Goal: Task Accomplishment & Management: Complete application form

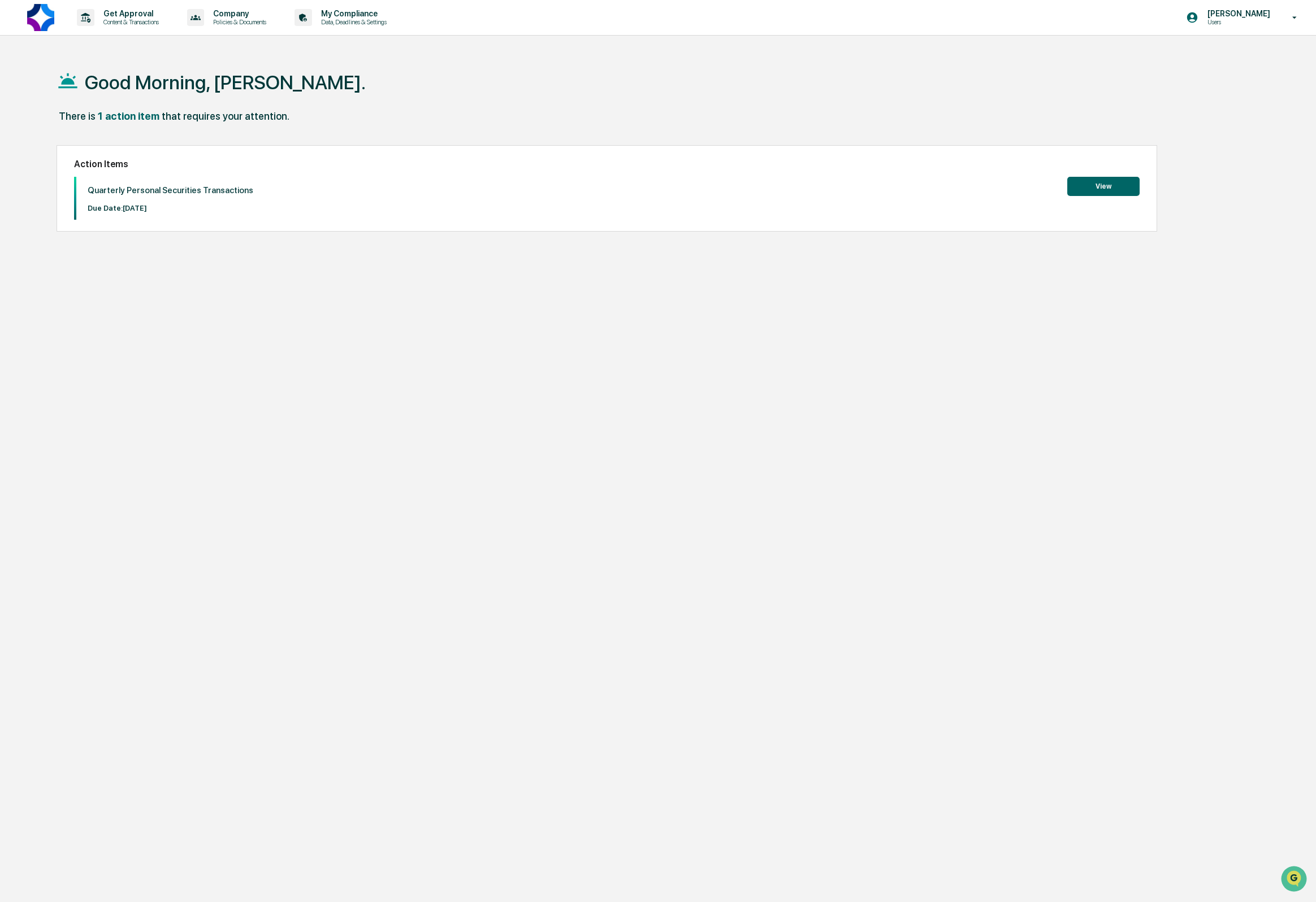
click at [1102, 185] on button "View" at bounding box center [1103, 186] width 72 height 19
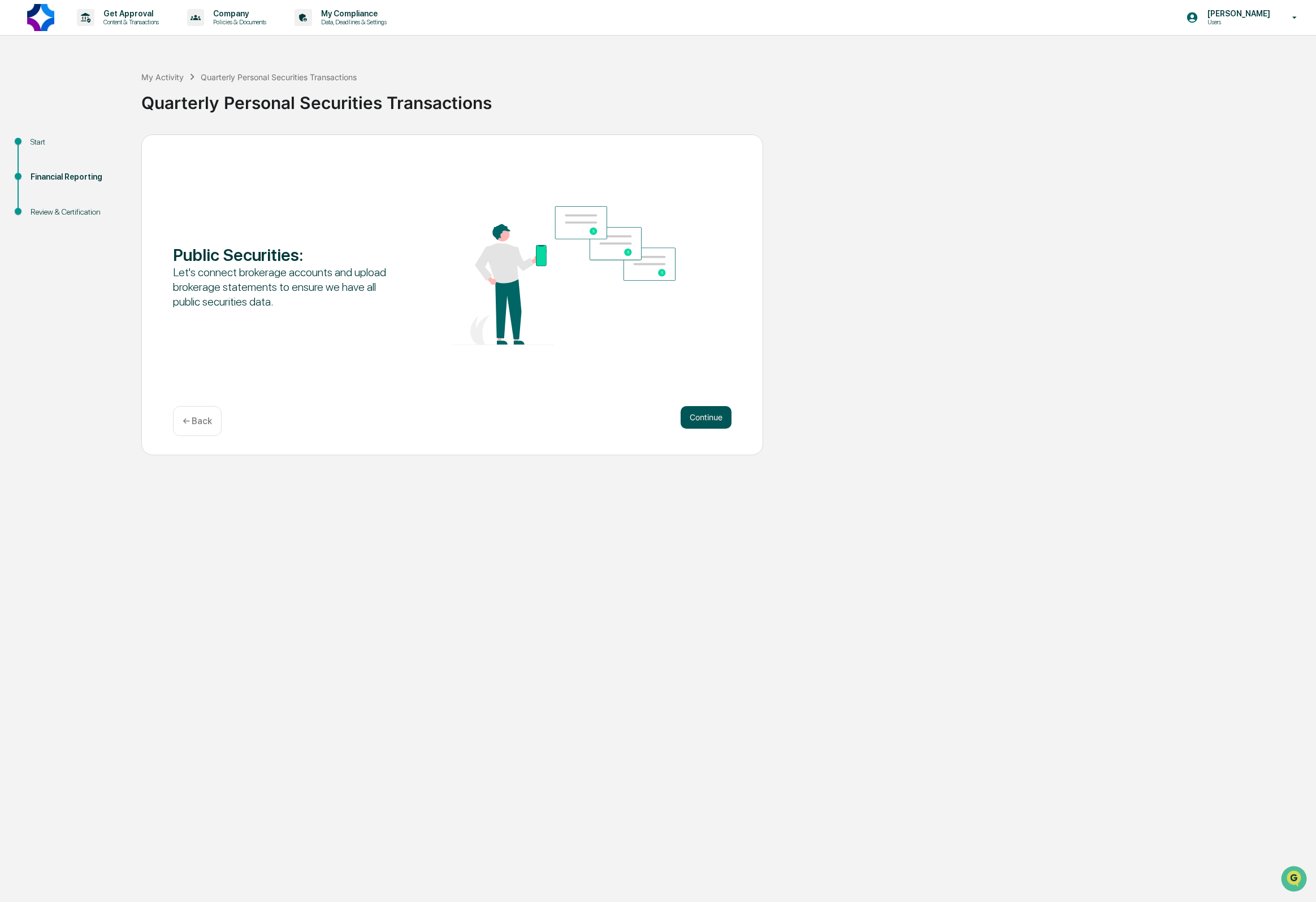
click at [707, 412] on button "Continue" at bounding box center [705, 417] width 51 height 23
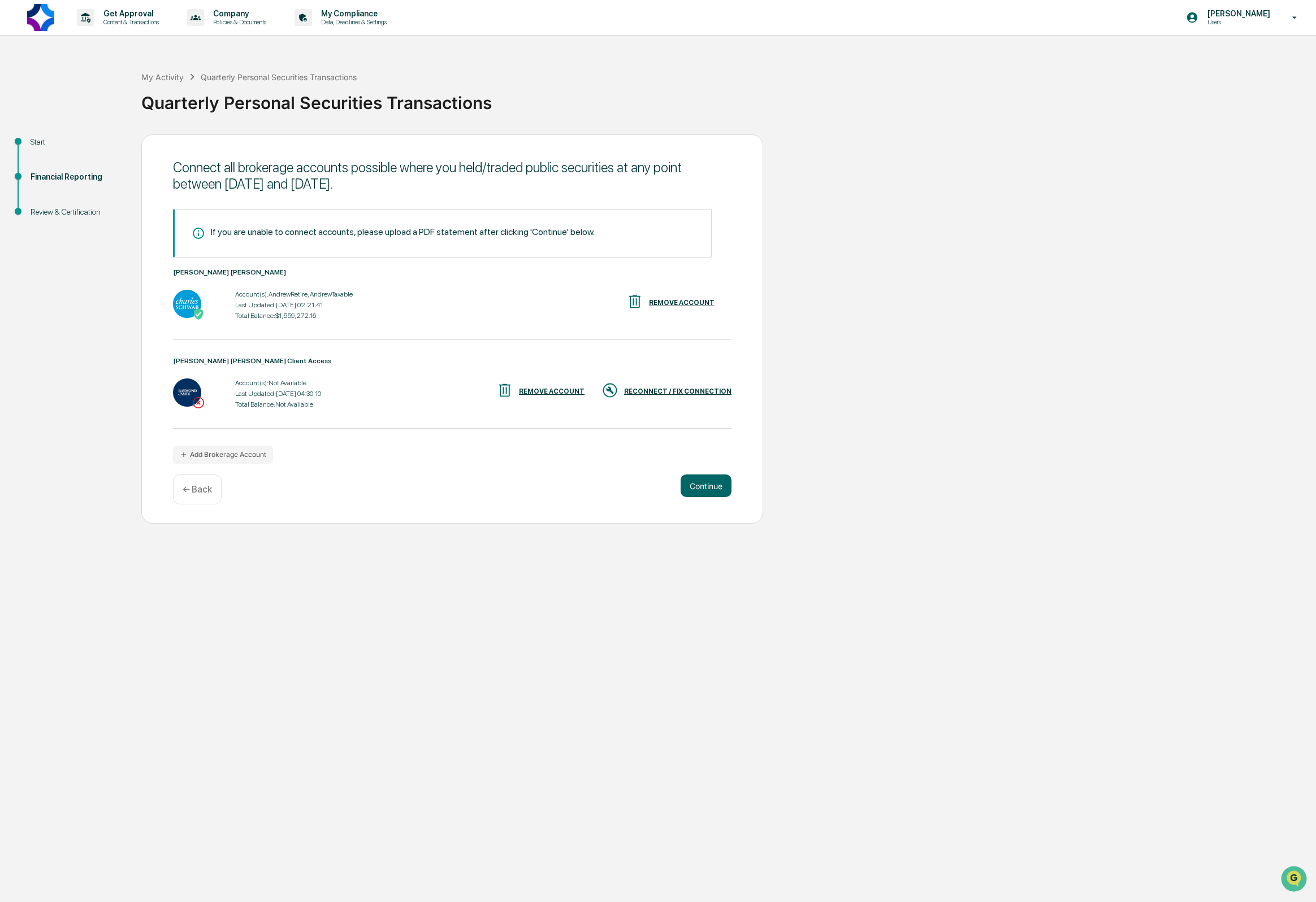
click at [683, 385] on div "RECONNECT / FIX CONNECTION" at bounding box center [666, 392] width 130 height 19
click at [680, 385] on div "RECONNECT / FIX CONNECTION" at bounding box center [666, 392] width 130 height 19
click at [703, 485] on button "Continue" at bounding box center [705, 486] width 51 height 23
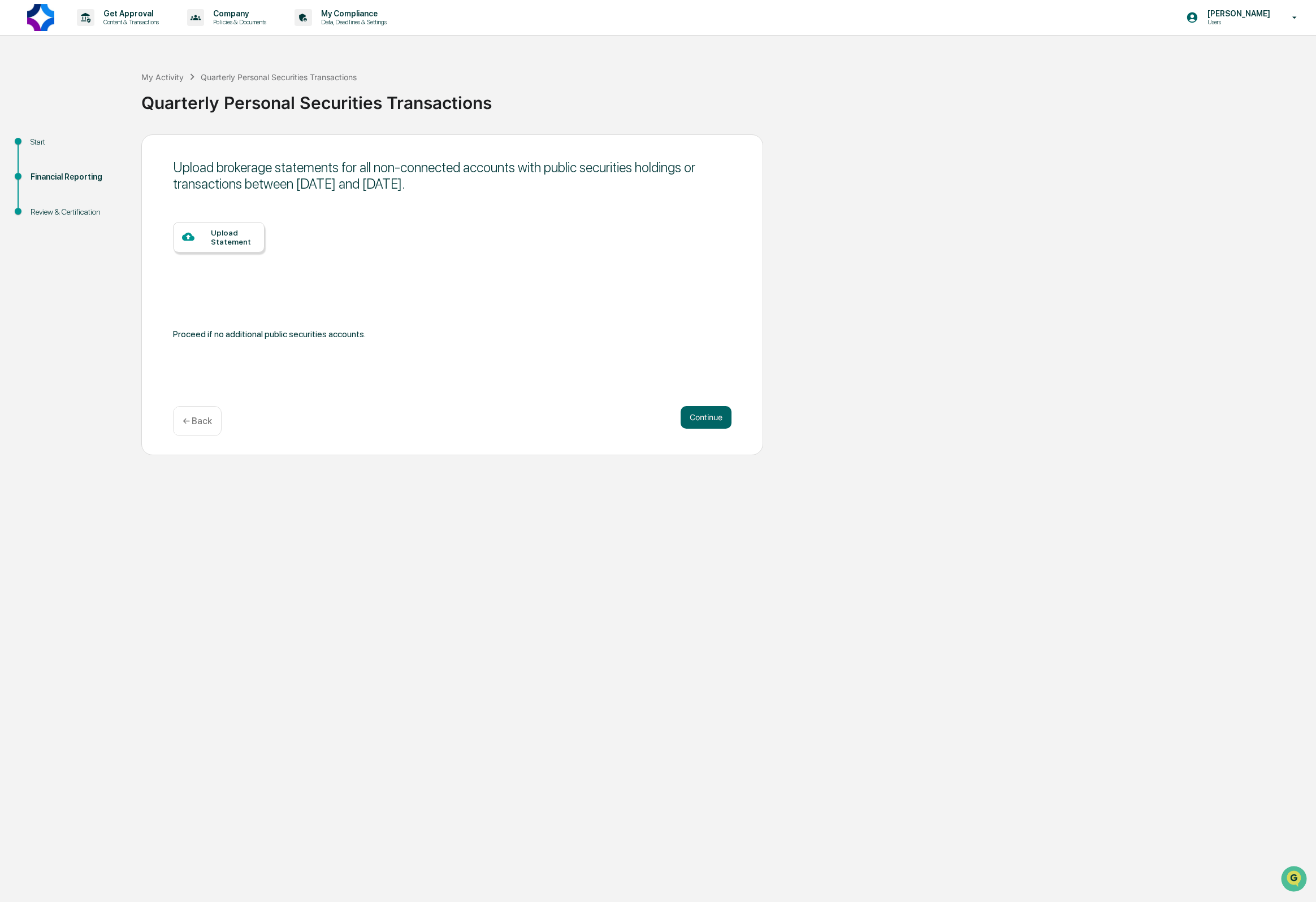
click at [215, 241] on div "Upload Statement" at bounding box center [232, 237] width 44 height 18
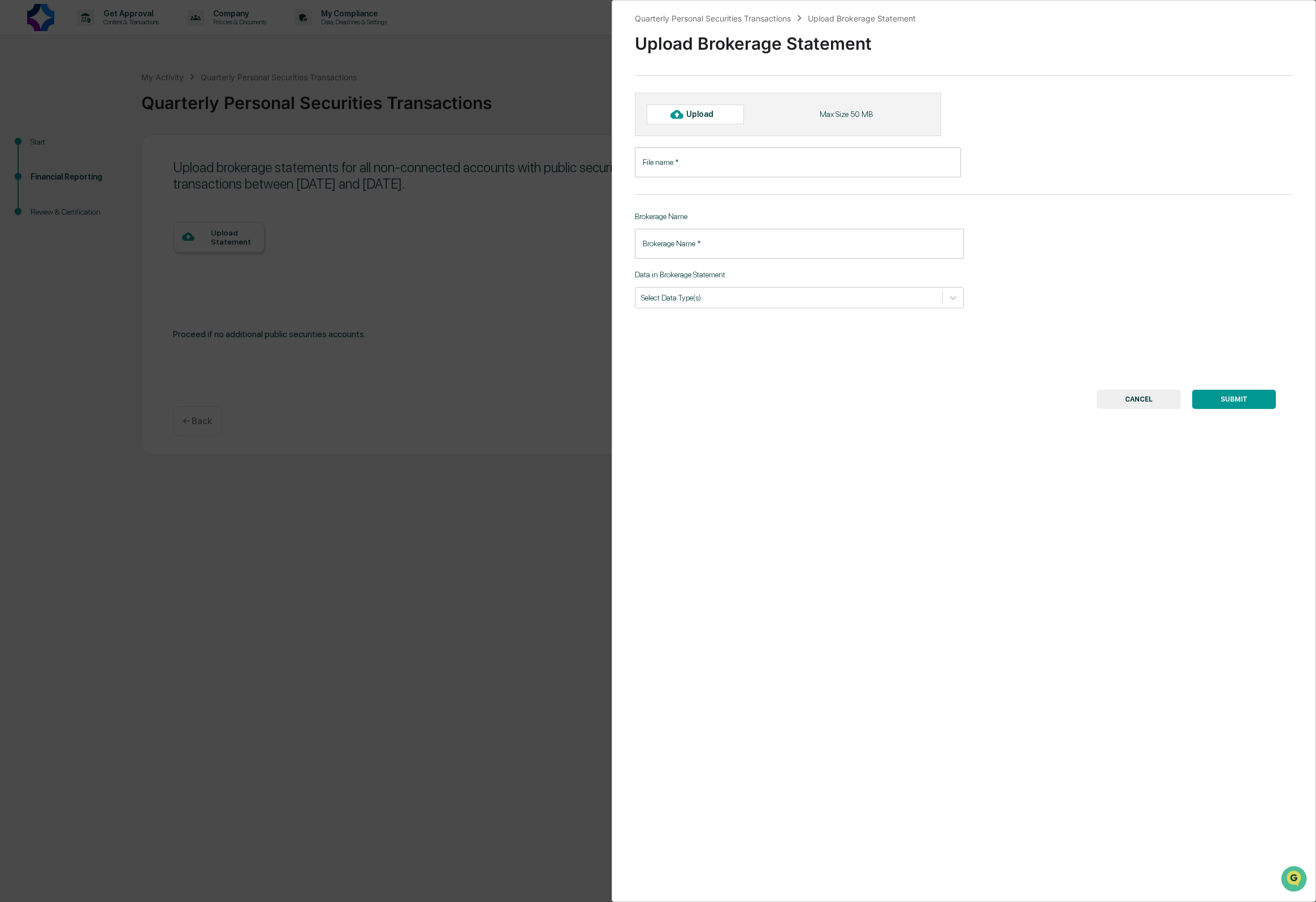
click at [701, 165] on input "File name   *" at bounding box center [798, 162] width 326 height 30
click at [713, 156] on input "File name   *" at bounding box center [798, 162] width 326 height 30
click at [888, 346] on div "Quarterly Personal Securities Transactions Upload Brokerage Statement Upload Br…" at bounding box center [964, 451] width 704 height 902
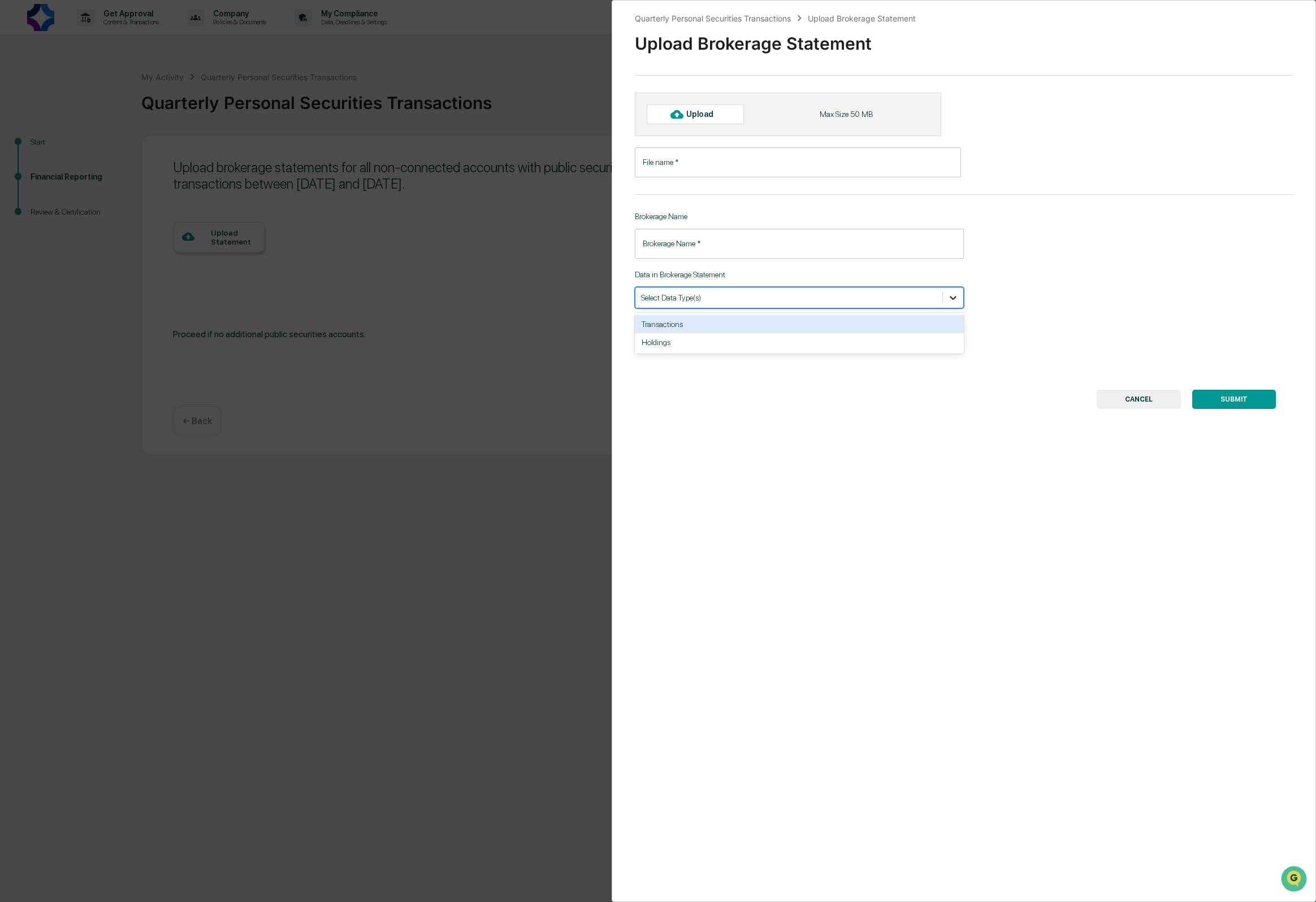
click at [954, 303] on icon at bounding box center [953, 298] width 12 height 12
click at [941, 337] on div "Holdings" at bounding box center [799, 342] width 329 height 18
click at [857, 252] on input "Brokerage Name   *" at bounding box center [799, 243] width 329 height 30
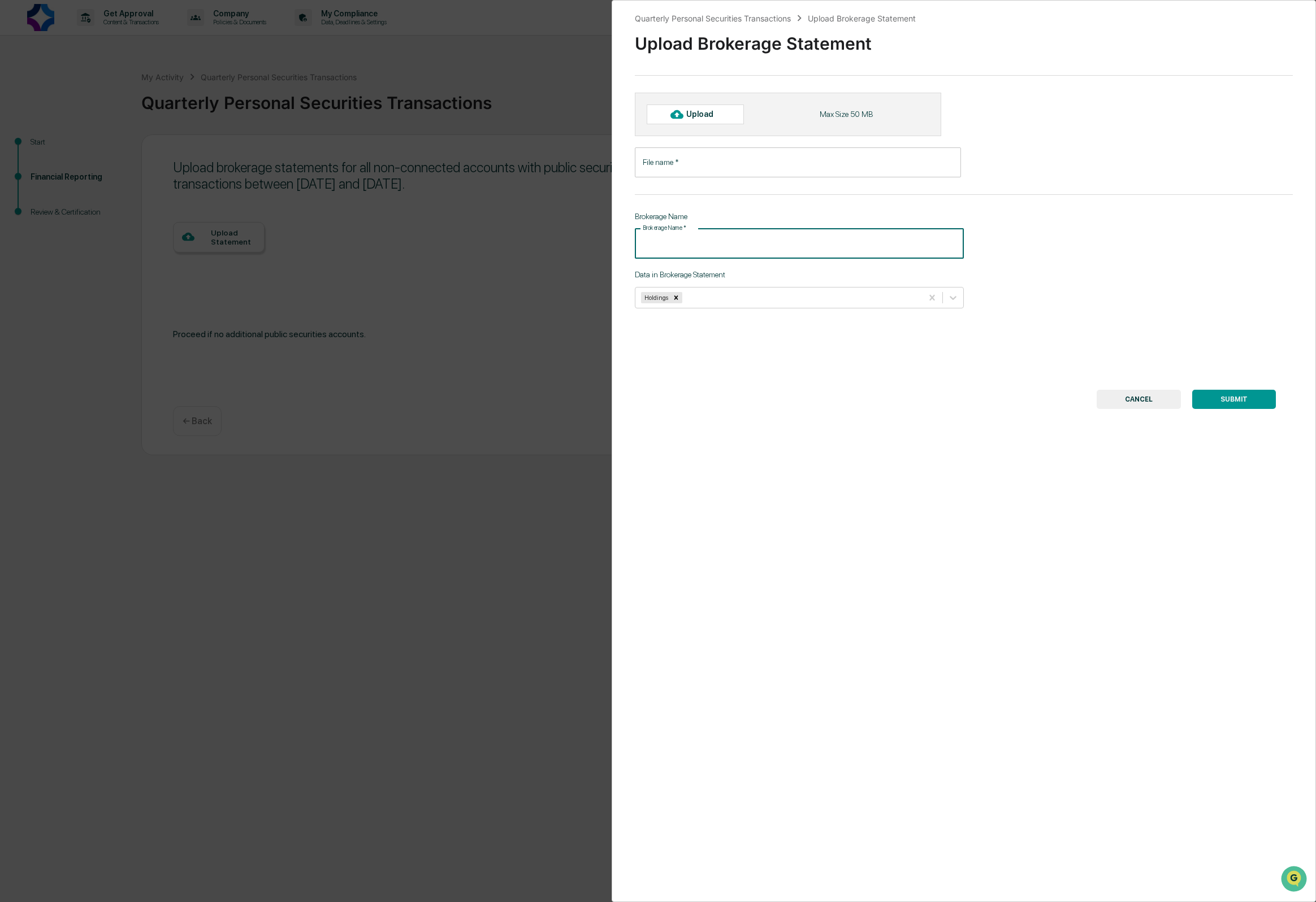
click at [670, 168] on input "File name   *" at bounding box center [798, 162] width 326 height 30
click at [689, 113] on div "Upload" at bounding box center [704, 114] width 37 height 9
type input "**********"
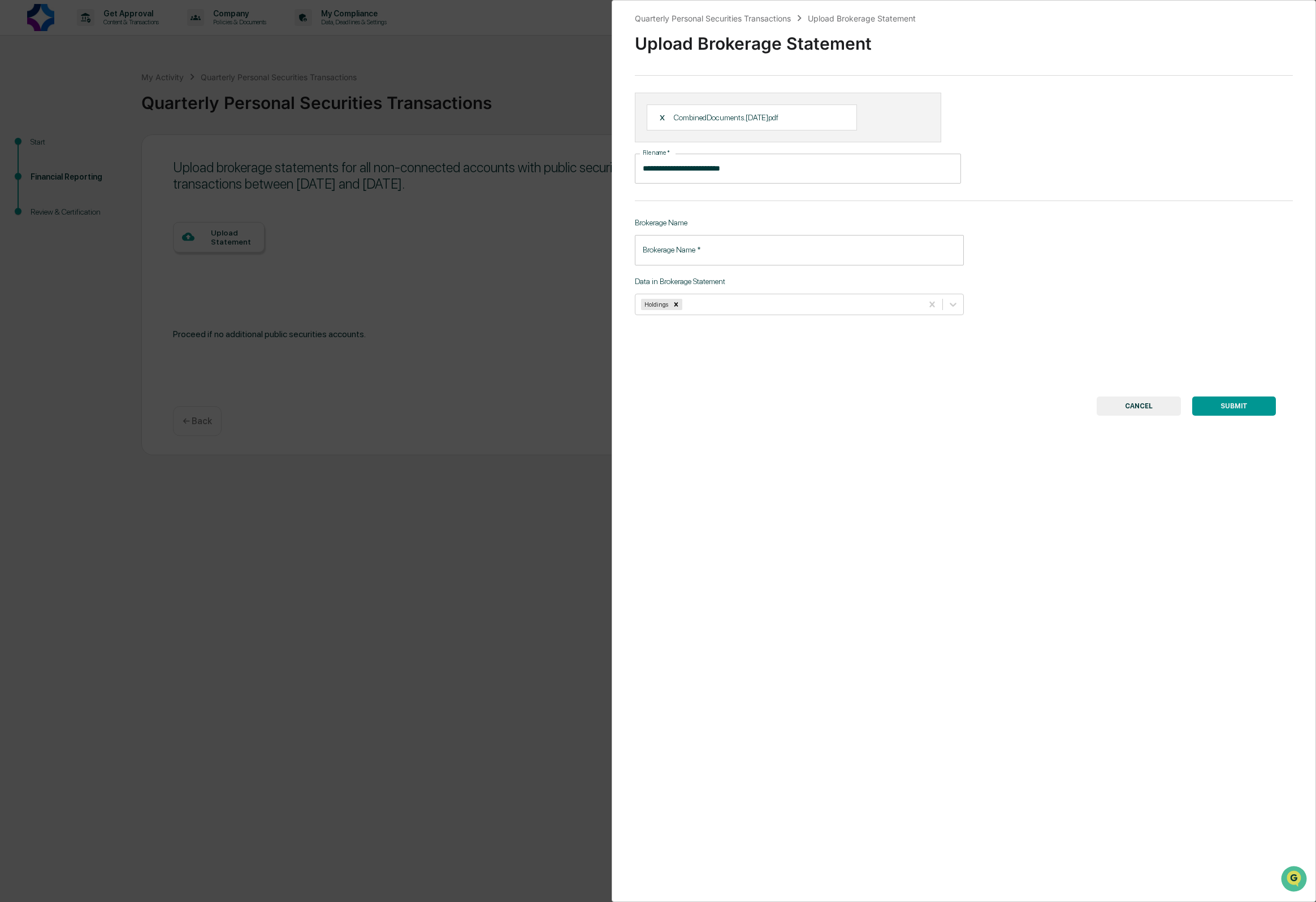
click at [739, 252] on input "Brokerage Name   *" at bounding box center [799, 249] width 329 height 30
type input "**********"
click at [903, 314] on div "Holdings" at bounding box center [799, 305] width 329 height 22
click at [829, 332] on div "Transactions" at bounding box center [799, 330] width 329 height 18
click at [1244, 408] on button "SUBMIT" at bounding box center [1234, 406] width 84 height 19
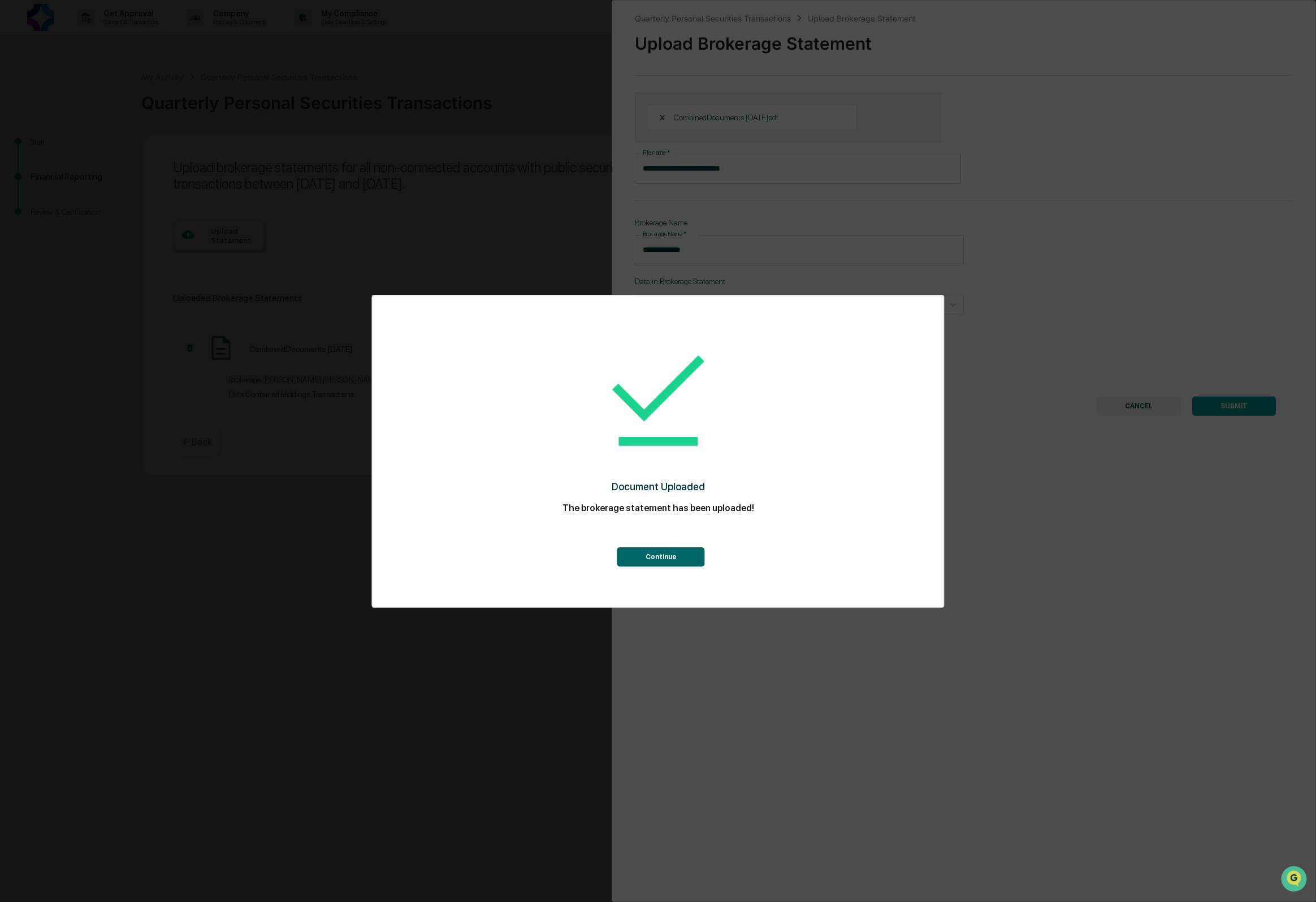
click at [668, 556] on button "Continue" at bounding box center [661, 557] width 88 height 19
